Goal: Register for event/course

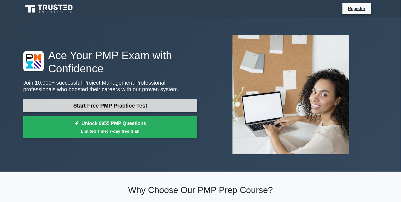
click at [141, 103] on link "Start Free PMP Practice Test" at bounding box center [110, 105] width 174 height 13
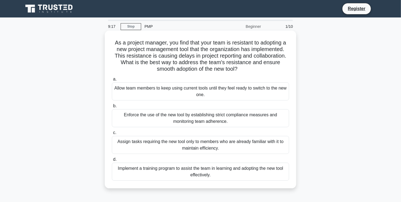
click at [133, 167] on div "Implement a training program to assist the team in learning and adopting the ne…" at bounding box center [200, 172] width 177 height 18
click at [112, 162] on input "d. Implement a training program to assist the team in learning and adopting the…" at bounding box center [112, 160] width 0 height 4
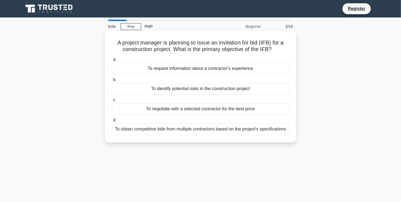
click at [144, 132] on div "To obtain competitive bids from multiple contractors based on the project's spe…" at bounding box center [200, 129] width 177 height 11
click at [112, 122] on input "d. To obtain competitive bids from multiple contractors based on the project's …" at bounding box center [112, 121] width 0 height 4
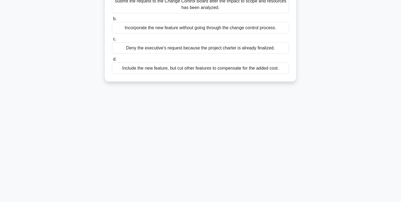
scroll to position [93, 0]
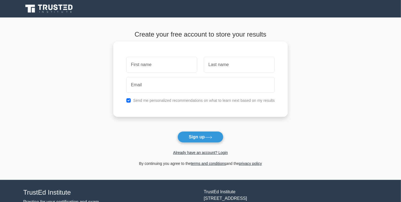
click at [166, 68] on input "text" at bounding box center [161, 65] width 71 height 16
type input "Isabella"
type input "[PERSON_NAME]"
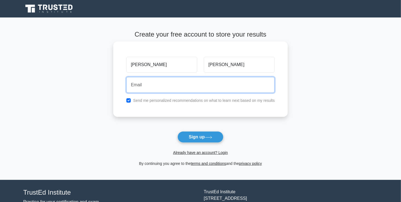
type input "[EMAIL_ADDRESS][DOMAIN_NAME]"
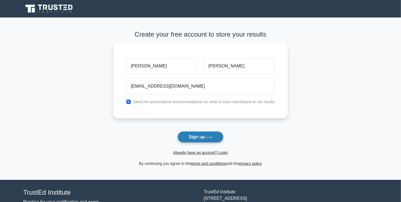
click at [193, 138] on button "Sign up" at bounding box center [200, 137] width 46 height 11
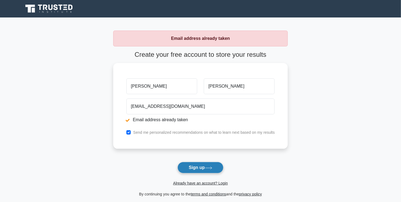
click at [212, 169] on icon at bounding box center [208, 168] width 7 height 3
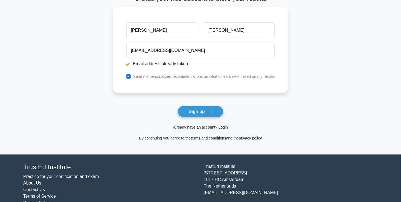
scroll to position [58, 0]
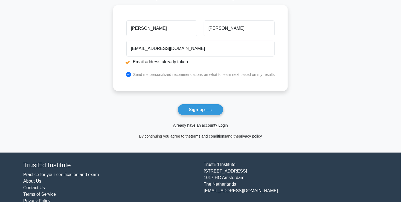
click at [222, 137] on link "terms and conditions" at bounding box center [208, 136] width 35 height 4
